Goal: Task Accomplishment & Management: Manage account settings

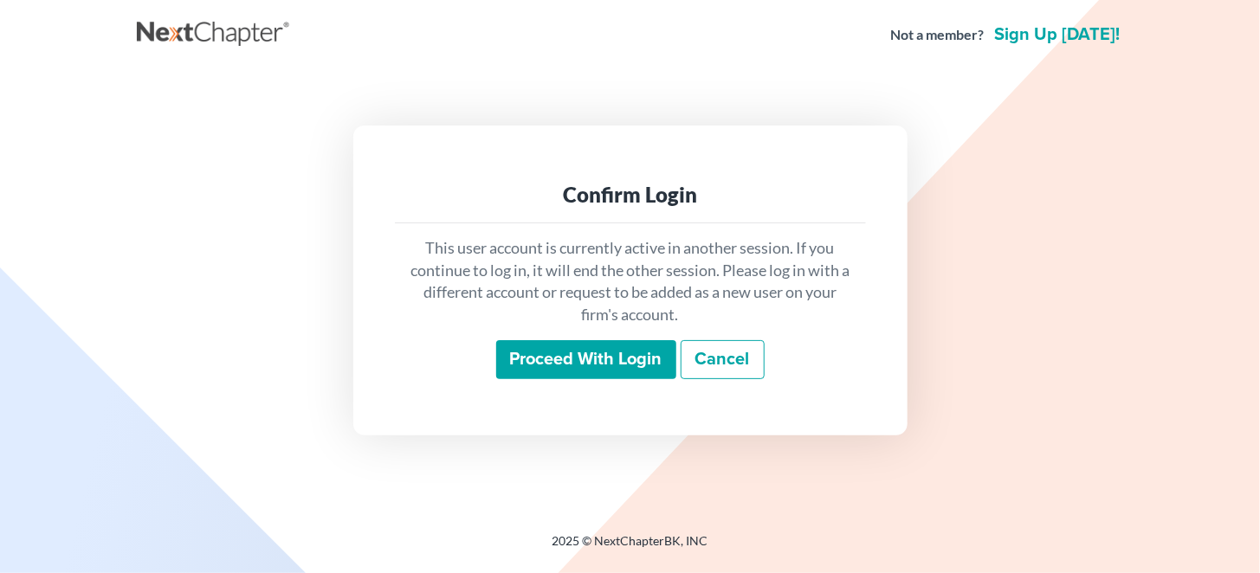
click at [564, 364] on input "Proceed with login" at bounding box center [586, 360] width 180 height 40
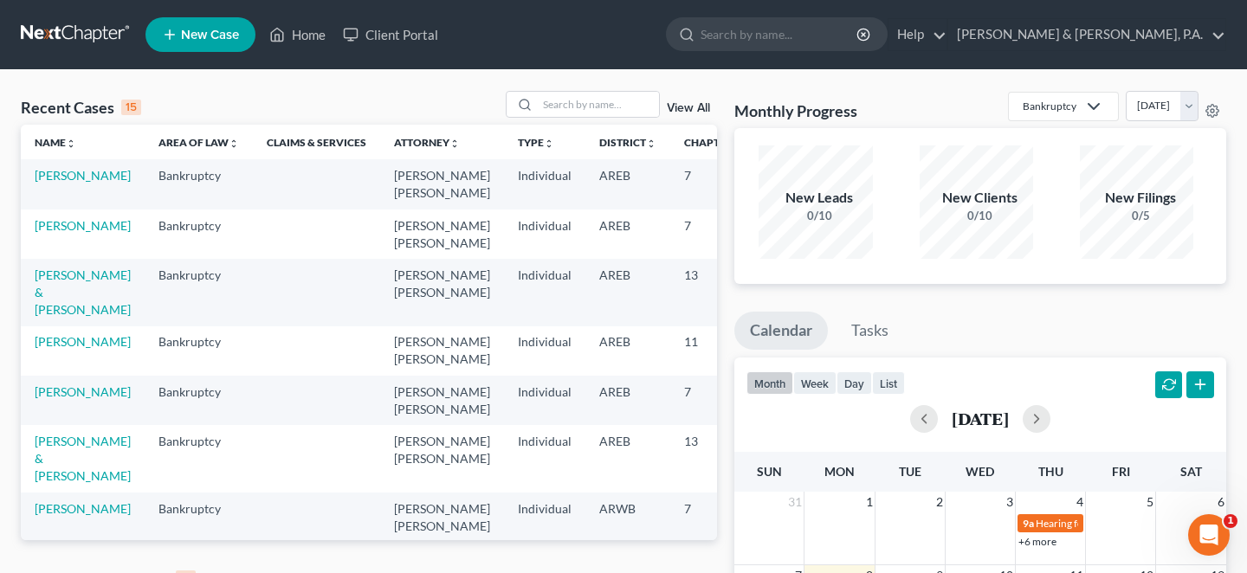
click at [685, 572] on link "View All" at bounding box center [688, 579] width 43 height 12
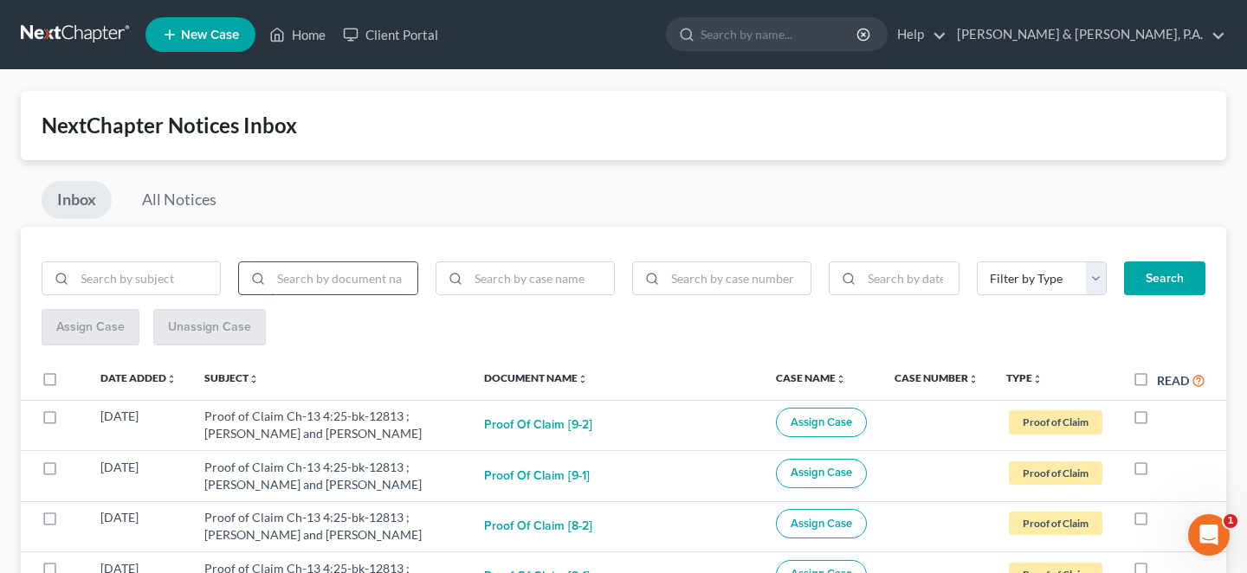
click at [335, 271] on input "search" at bounding box center [343, 278] width 145 height 33
type input "bnc"
click at [1191, 261] on button "Search" at bounding box center [1164, 278] width 81 height 35
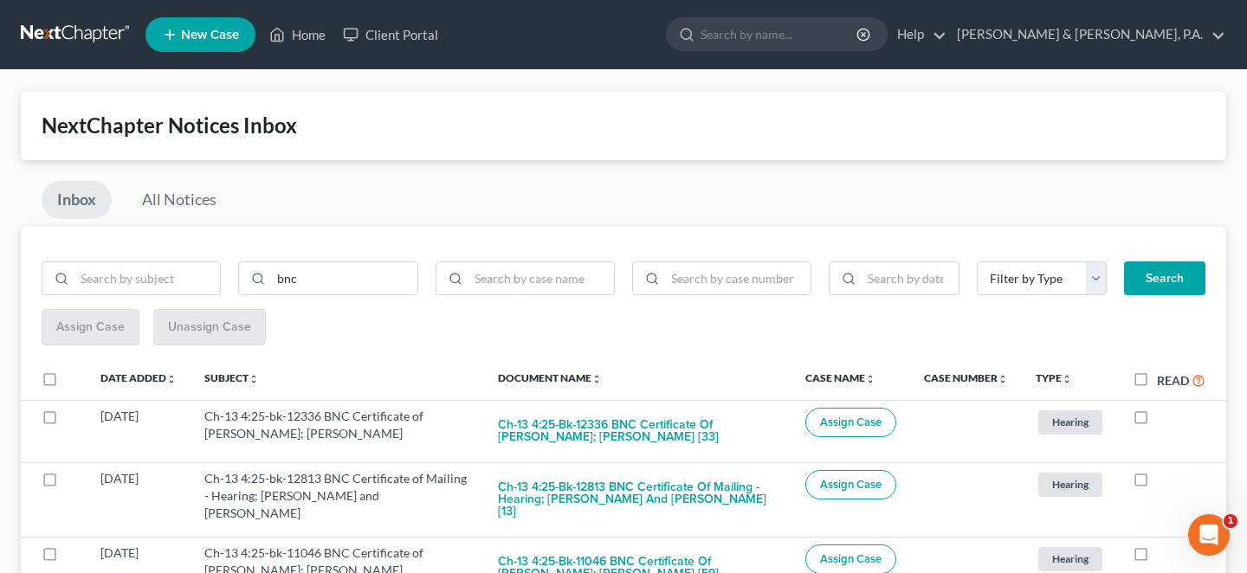
click at [1157, 371] on label "Read" at bounding box center [1181, 381] width 48 height 20
click at [1163, 371] on input "Read" at bounding box center [1168, 376] width 11 height 11
checkbox input "true"
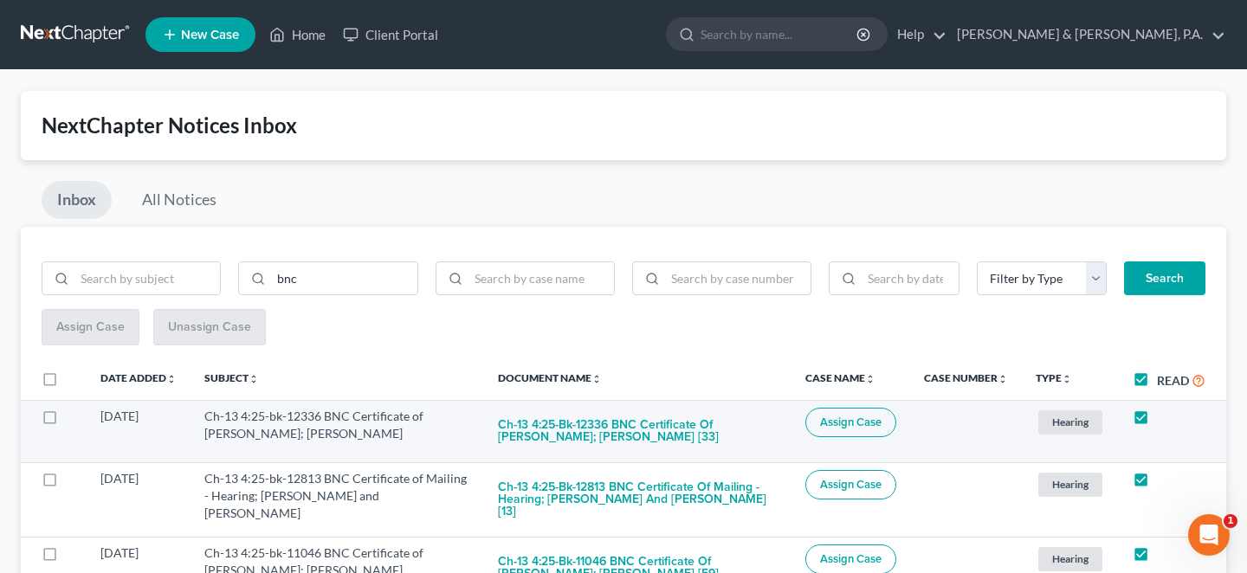
checkbox input "true"
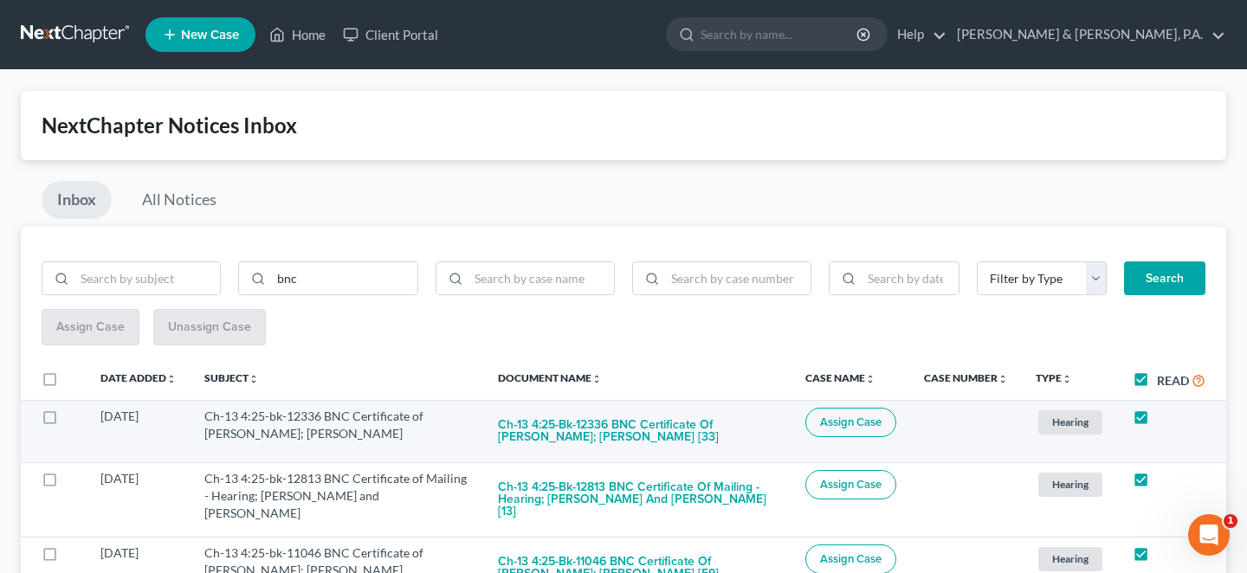
checkbox input "true"
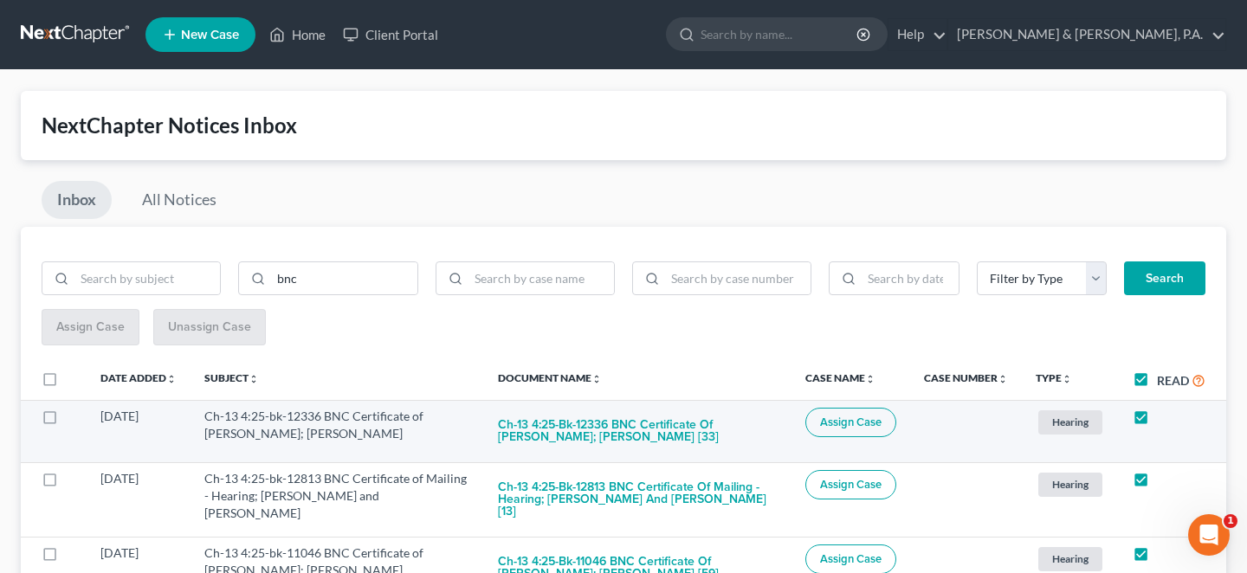
checkbox input "true"
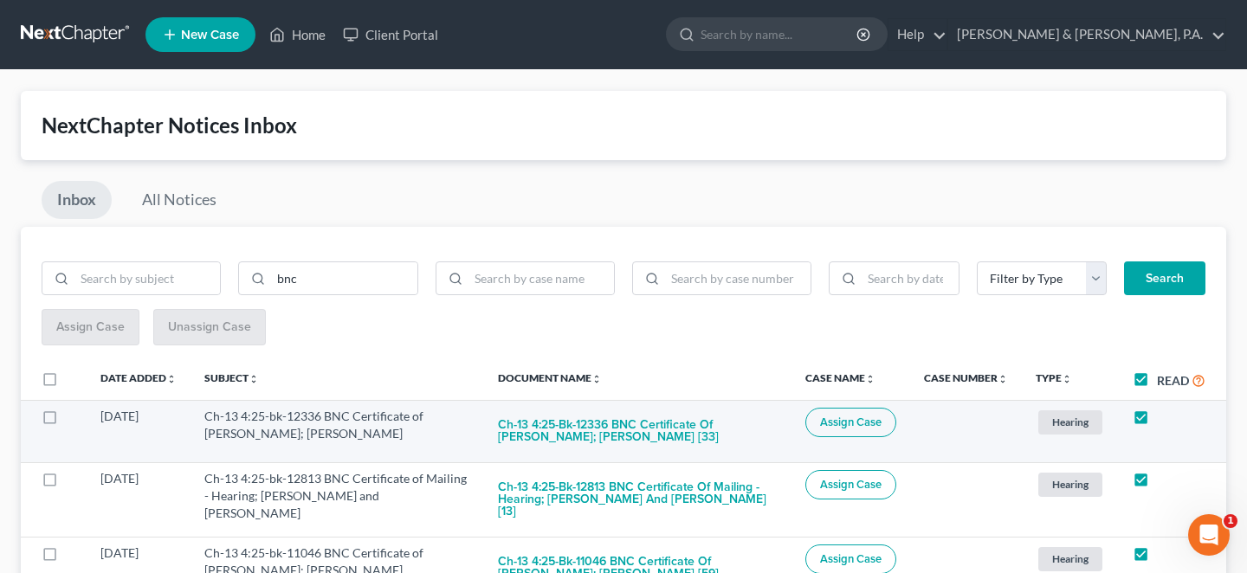
checkbox input "true"
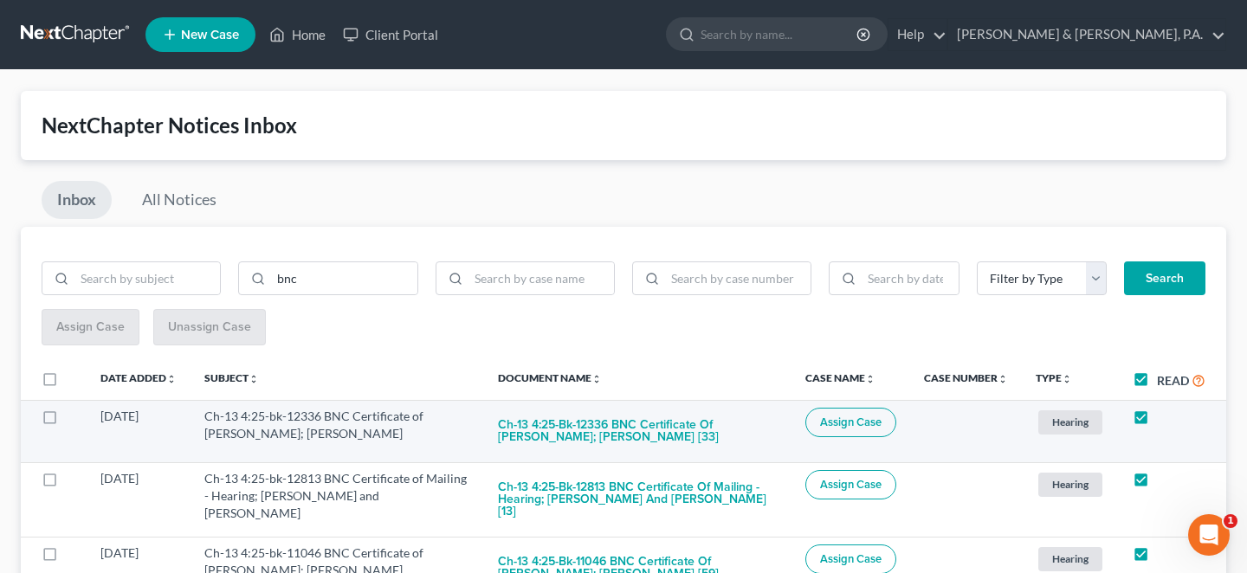
checkbox input "true"
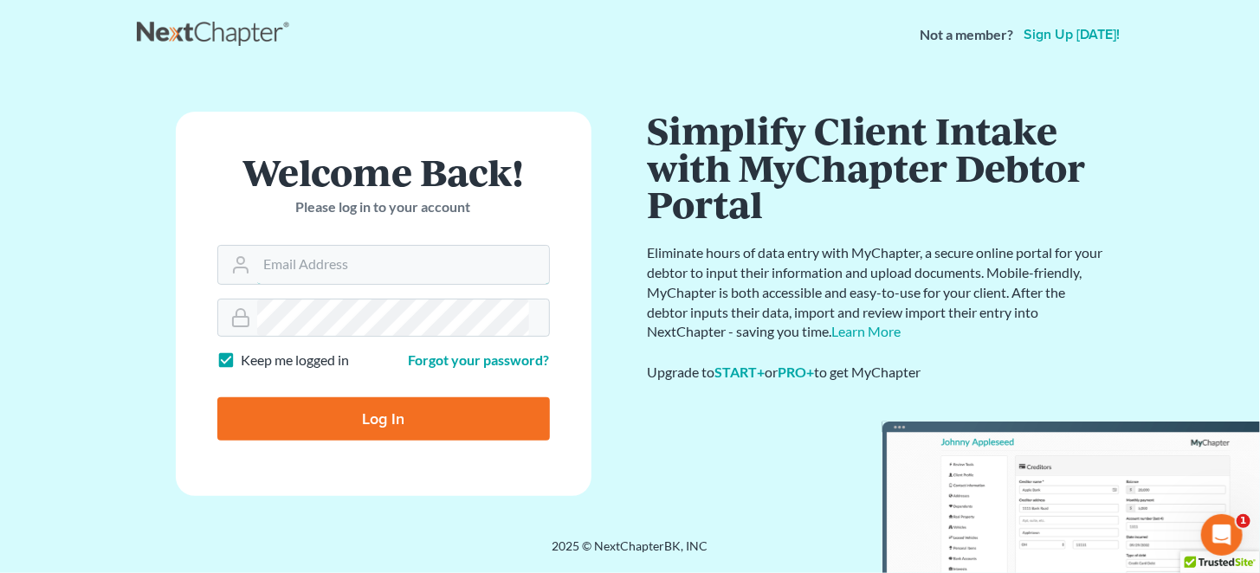
type input "[EMAIL_ADDRESS][DOMAIN_NAME]"
click at [415, 410] on input "Log In" at bounding box center [383, 418] width 332 height 43
type input "Thinking..."
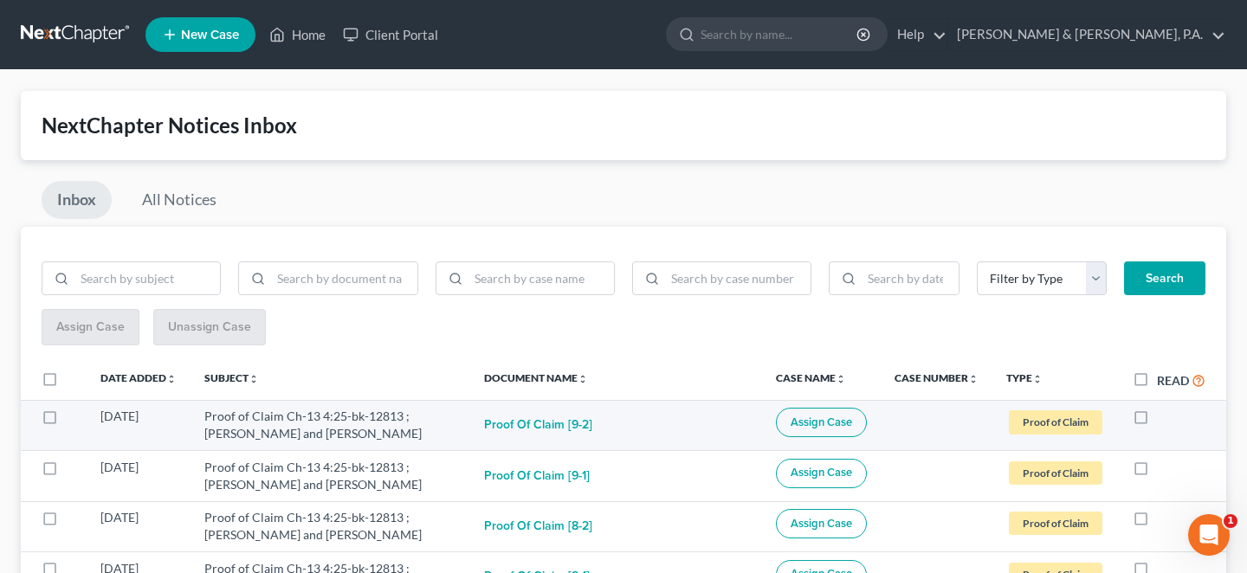
click at [1128, 400] on td at bounding box center [1171, 425] width 107 height 50
click at [1157, 421] on label at bounding box center [1157, 421] width 0 height 0
click at [1163, 408] on input "checkbox" at bounding box center [1168, 413] width 11 height 11
checkbox input "true"
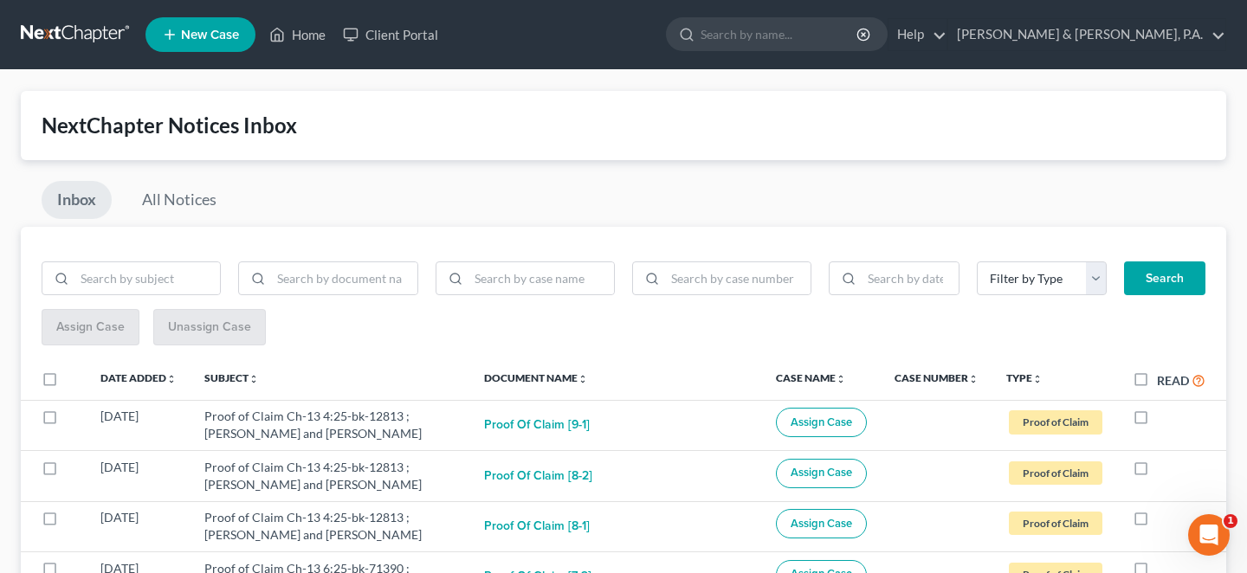
click at [1157, 421] on label at bounding box center [1157, 421] width 0 height 0
click at [1163, 408] on input "checkbox" at bounding box center [1168, 413] width 11 height 11
checkbox input "true"
click at [1157, 421] on label at bounding box center [1157, 421] width 0 height 0
click at [1163, 408] on input "checkbox" at bounding box center [1168, 413] width 11 height 11
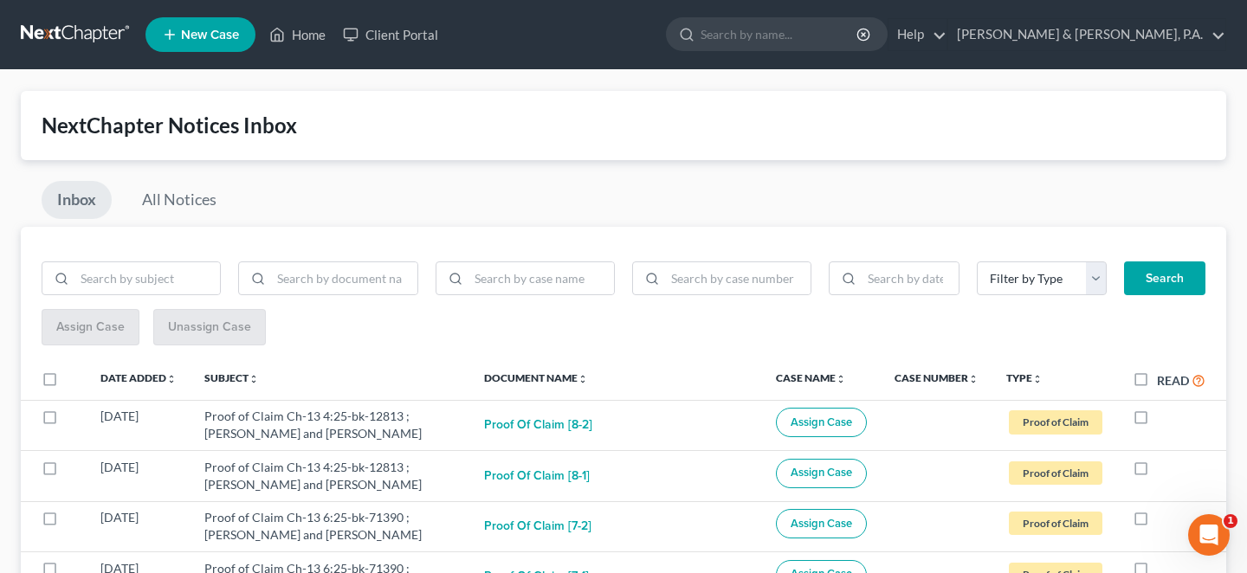
checkbox input "true"
click at [1157, 421] on label at bounding box center [1157, 421] width 0 height 0
click at [1163, 408] on input "checkbox" at bounding box center [1168, 413] width 11 height 11
checkbox input "true"
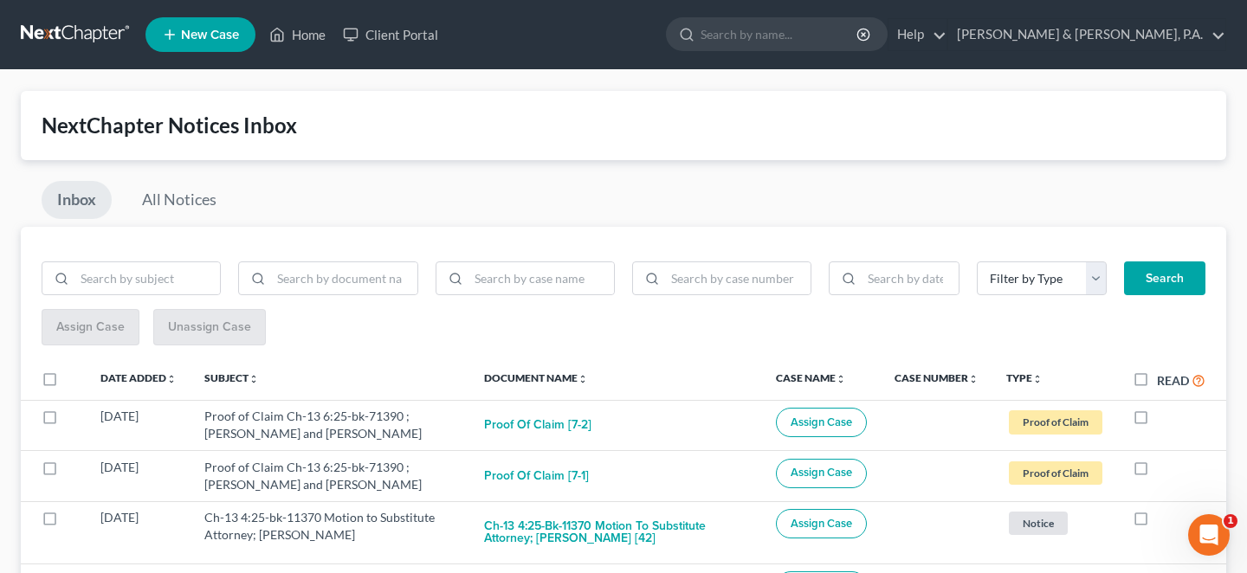
click at [1157, 421] on label at bounding box center [1157, 421] width 0 height 0
click at [1163, 408] on input "checkbox" at bounding box center [1168, 413] width 11 height 11
checkbox input "true"
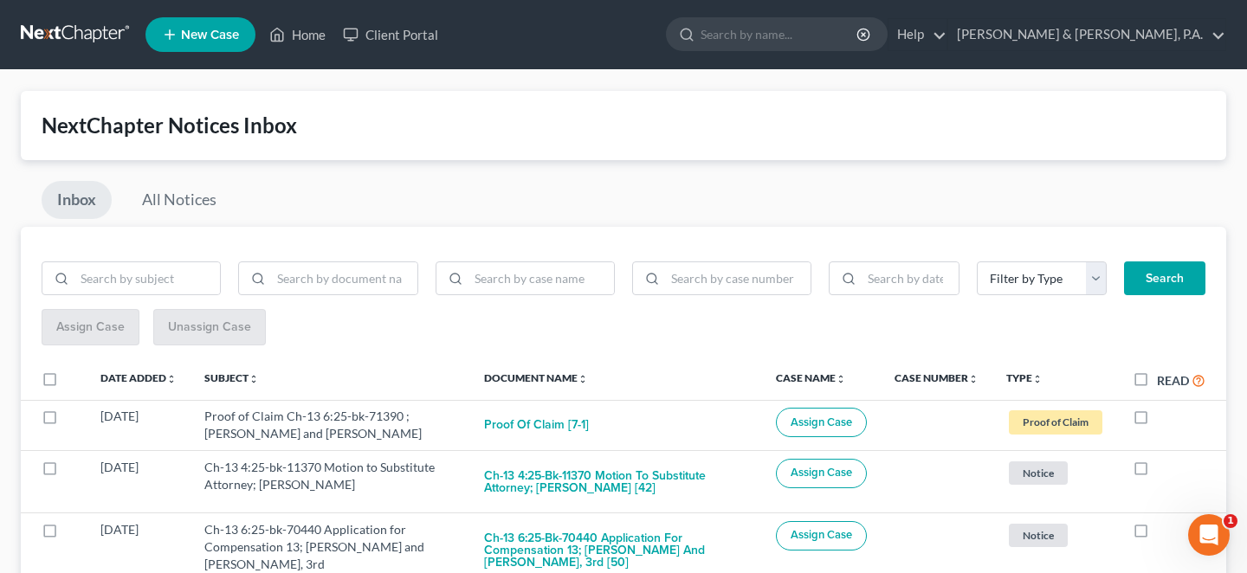
click at [1157, 421] on label at bounding box center [1157, 421] width 0 height 0
click at [1163, 408] on input "checkbox" at bounding box center [1168, 413] width 11 height 11
checkbox input "true"
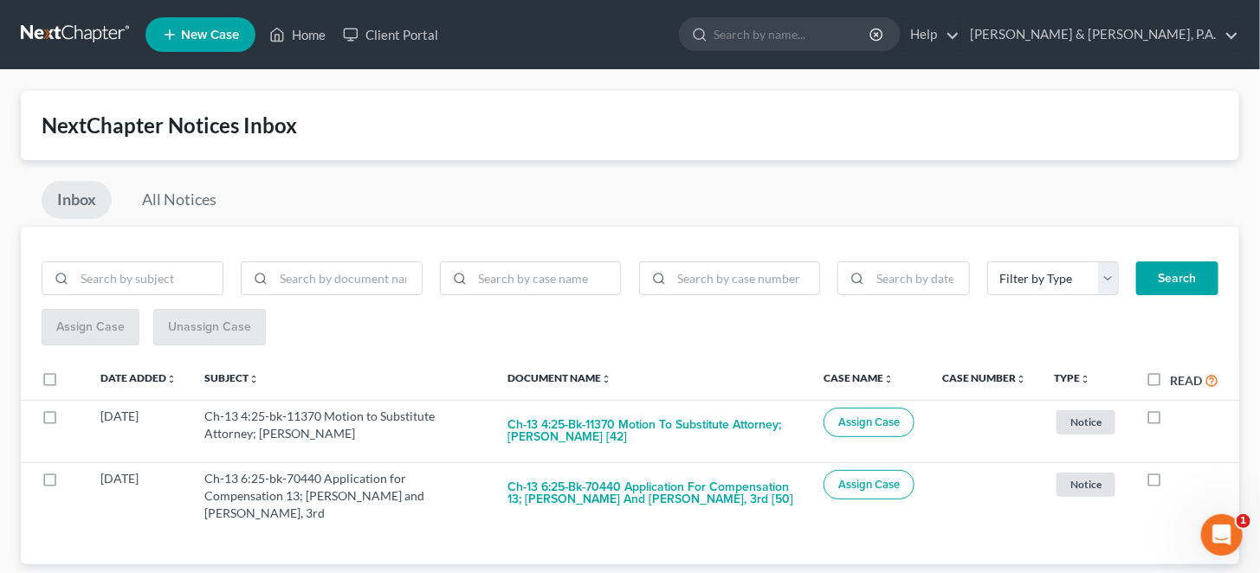
click at [1170, 421] on label at bounding box center [1170, 421] width 0 height 0
click at [1176, 408] on input "checkbox" at bounding box center [1181, 413] width 11 height 11
checkbox input "true"
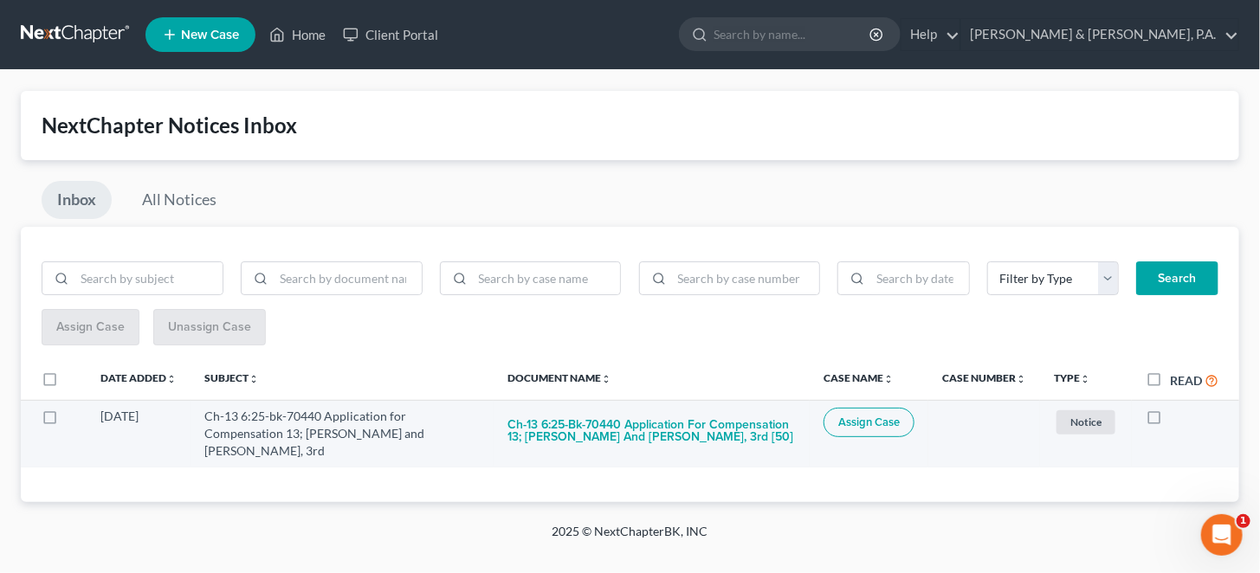
click at [1170, 421] on label at bounding box center [1170, 421] width 0 height 0
click at [1176, 408] on input "checkbox" at bounding box center [1181, 413] width 11 height 11
checkbox input "true"
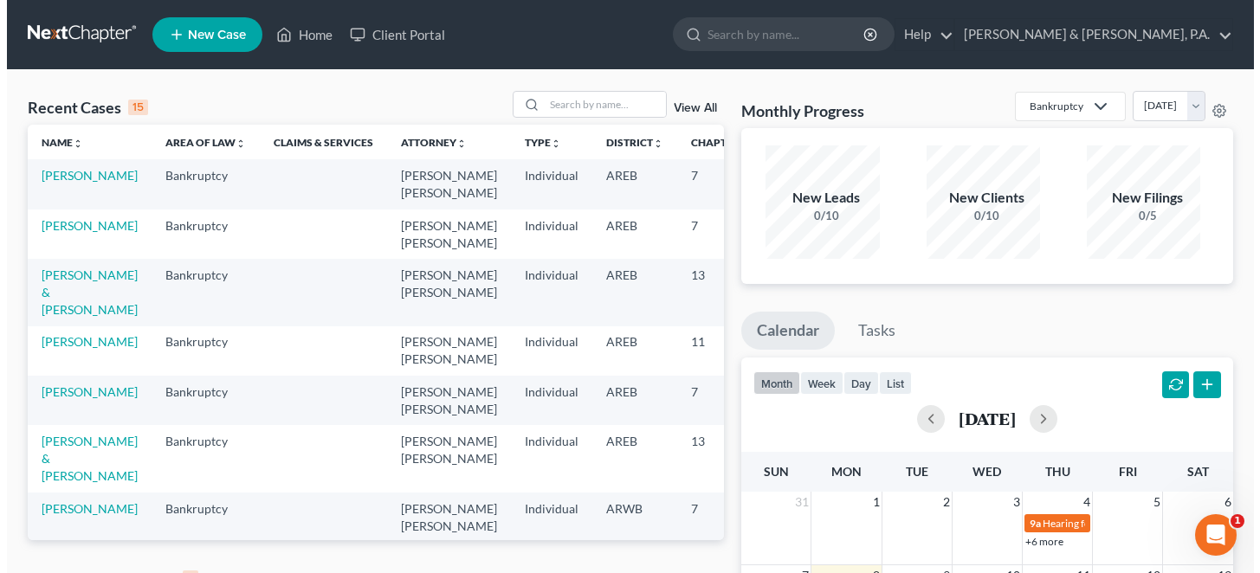
scroll to position [202, 0]
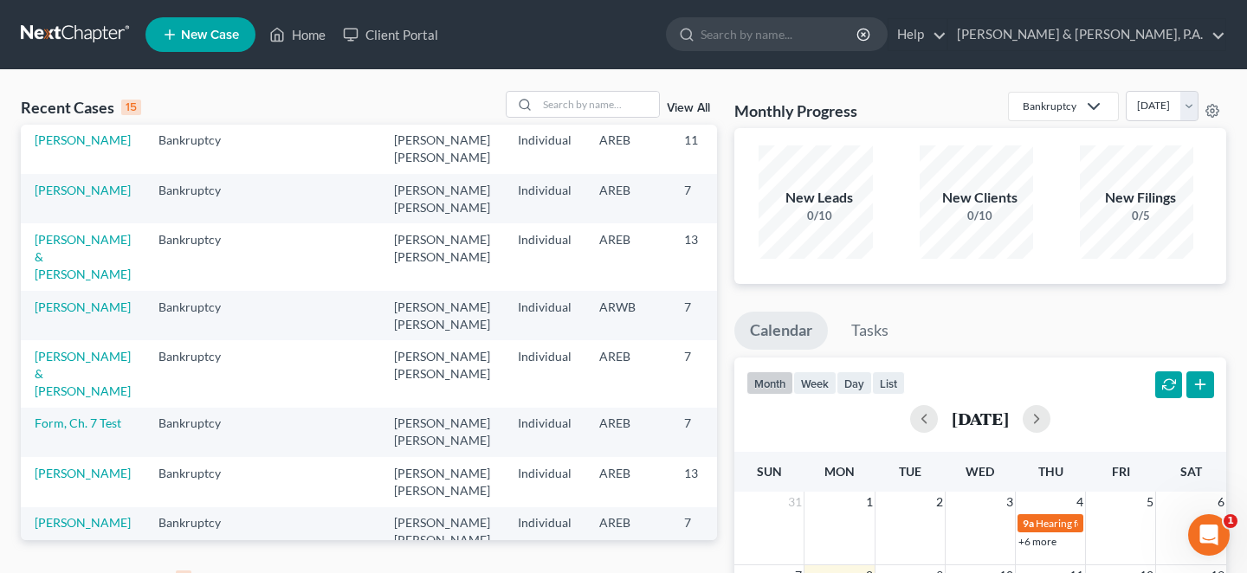
click at [686, 572] on link "View All" at bounding box center [688, 579] width 43 height 12
